Goal: Task Accomplishment & Management: Manage account settings

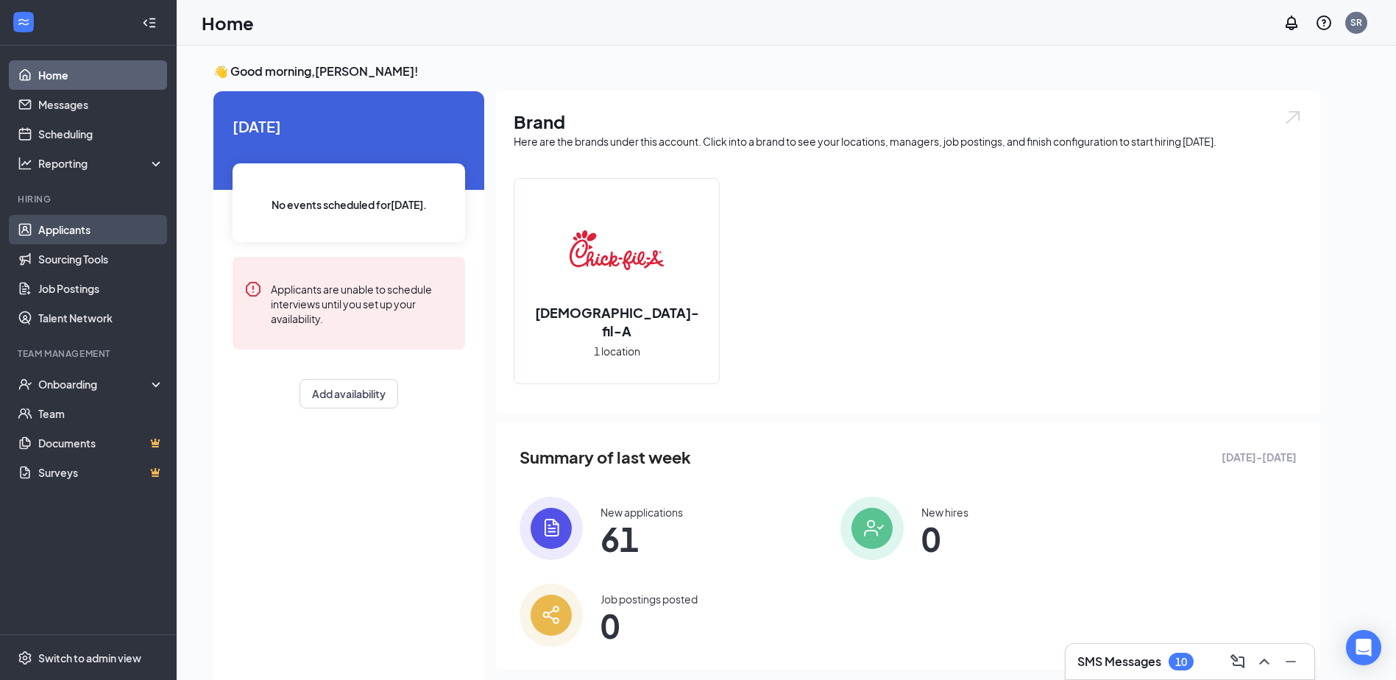
click at [64, 229] on link "Applicants" at bounding box center [101, 229] width 126 height 29
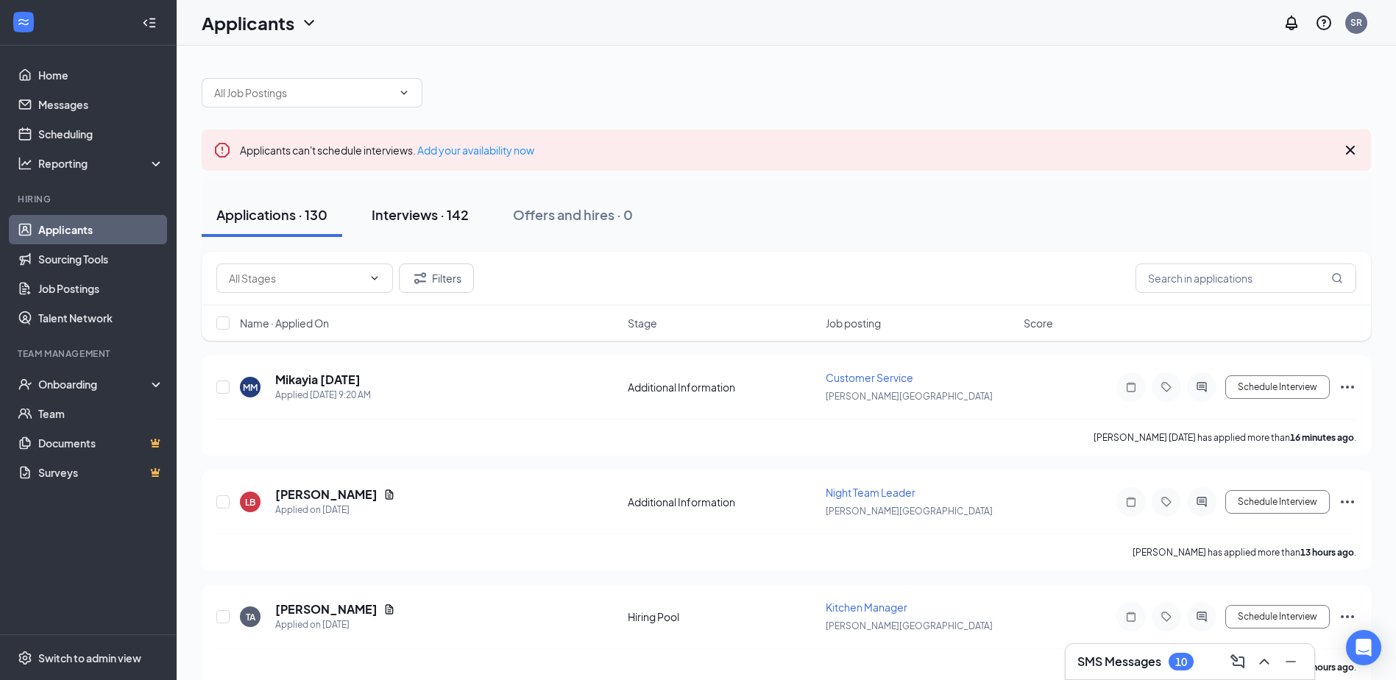
click at [419, 215] on div "Interviews · 142" at bounding box center [420, 214] width 97 height 18
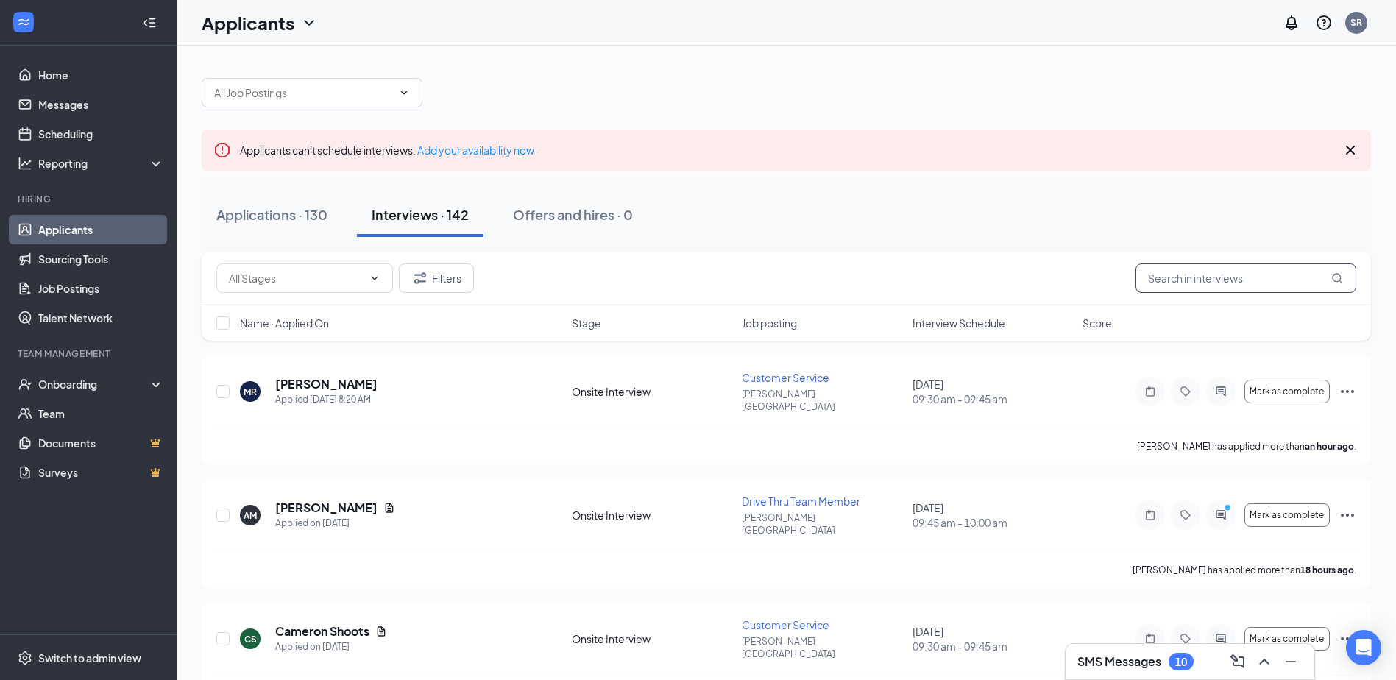
click at [1201, 276] on input "text" at bounding box center [1245, 277] width 221 height 29
type input "[PERSON_NAME]"
click at [1349, 383] on icon "Ellipses" at bounding box center [1347, 392] width 18 height 18
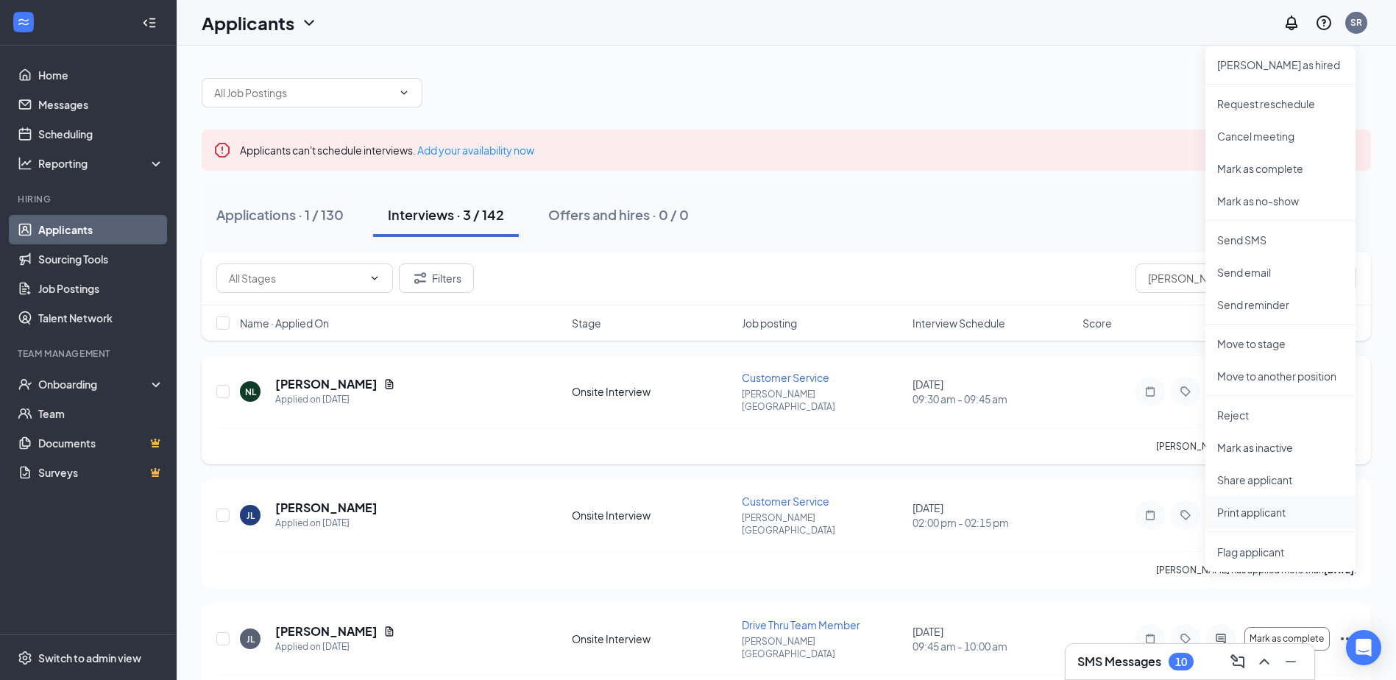
click at [1244, 508] on p "Print applicant" at bounding box center [1280, 512] width 127 height 15
